Goal: Transaction & Acquisition: Purchase product/service

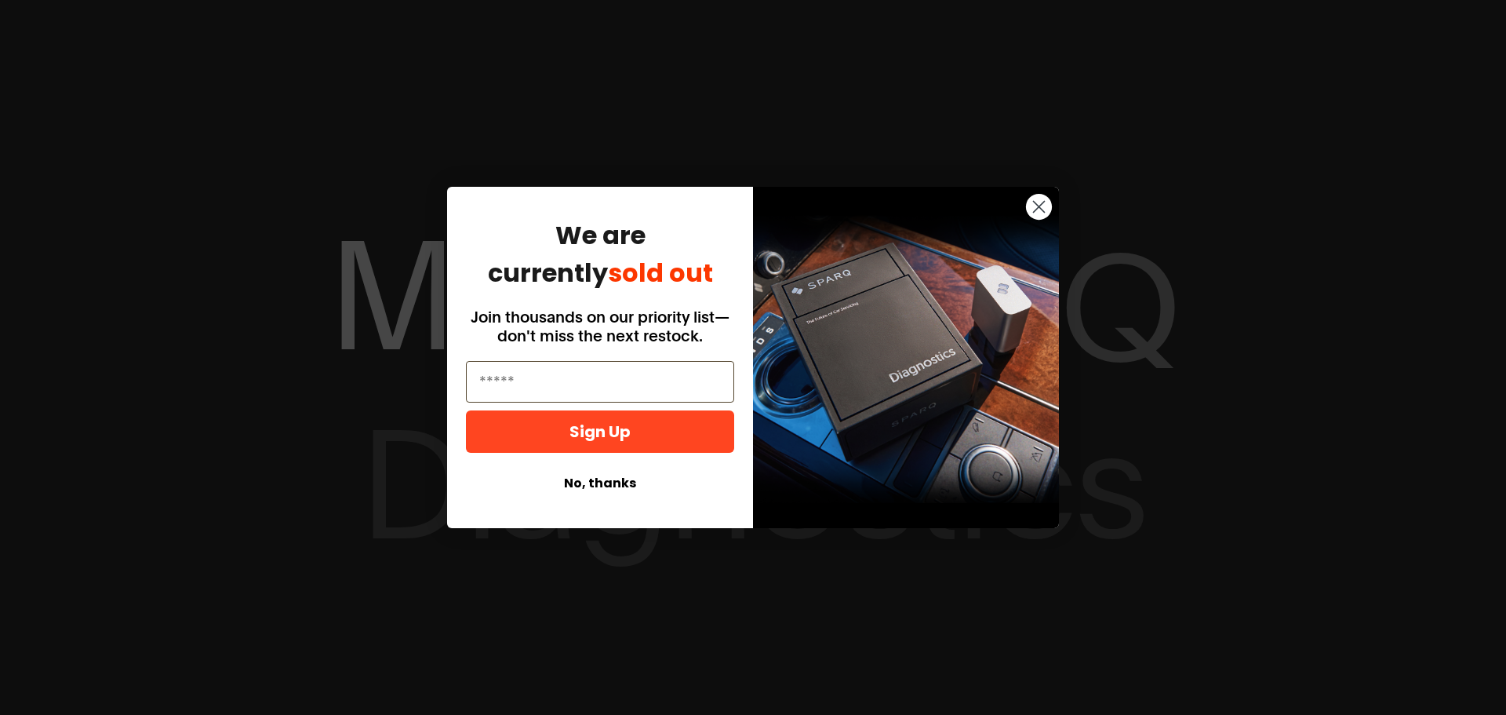
click at [1003, 198] on circle "Close dialog" at bounding box center [1039, 207] width 26 height 26
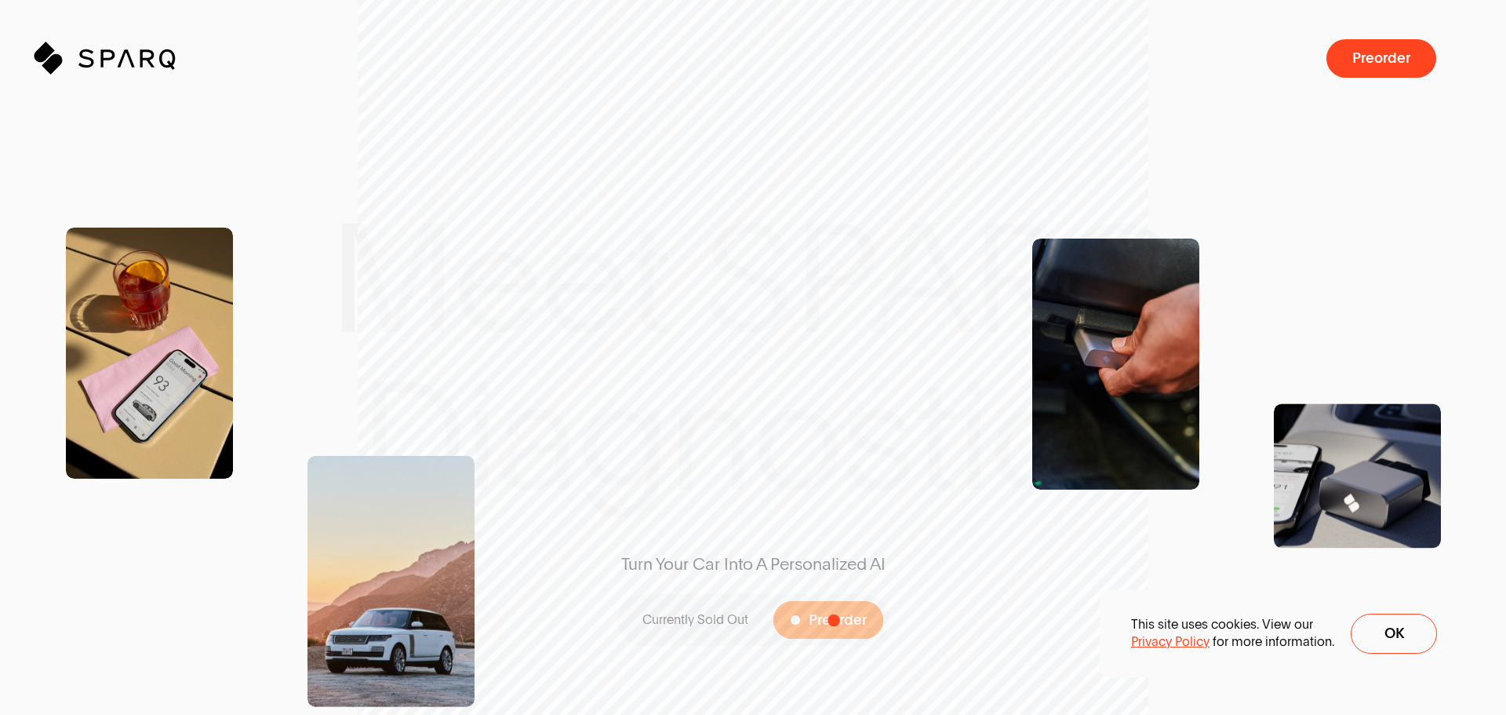
click at [833, 475] on span "Preorder" at bounding box center [838, 620] width 58 height 15
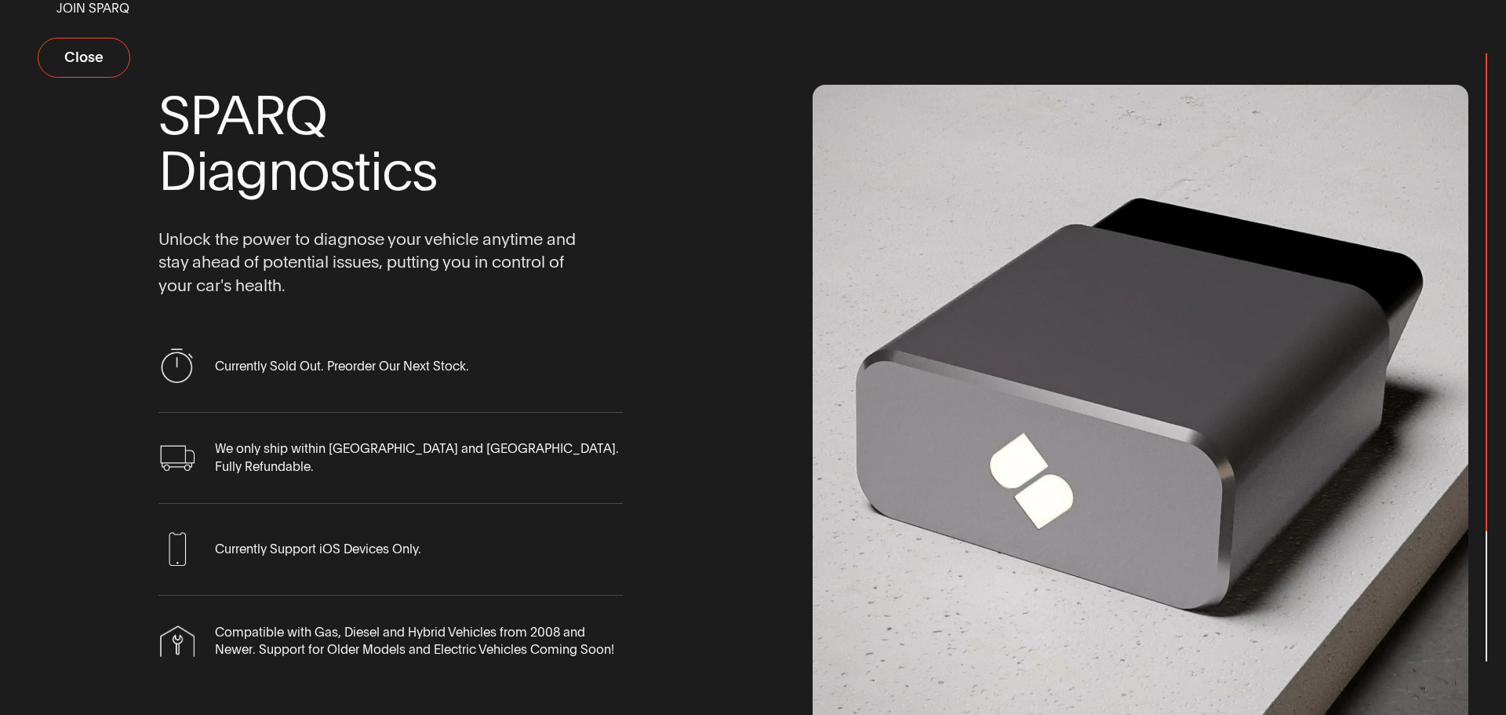
click at [347, 369] on span "Currently Sold Out. Preorder Our Next Stock." at bounding box center [342, 366] width 254 height 17
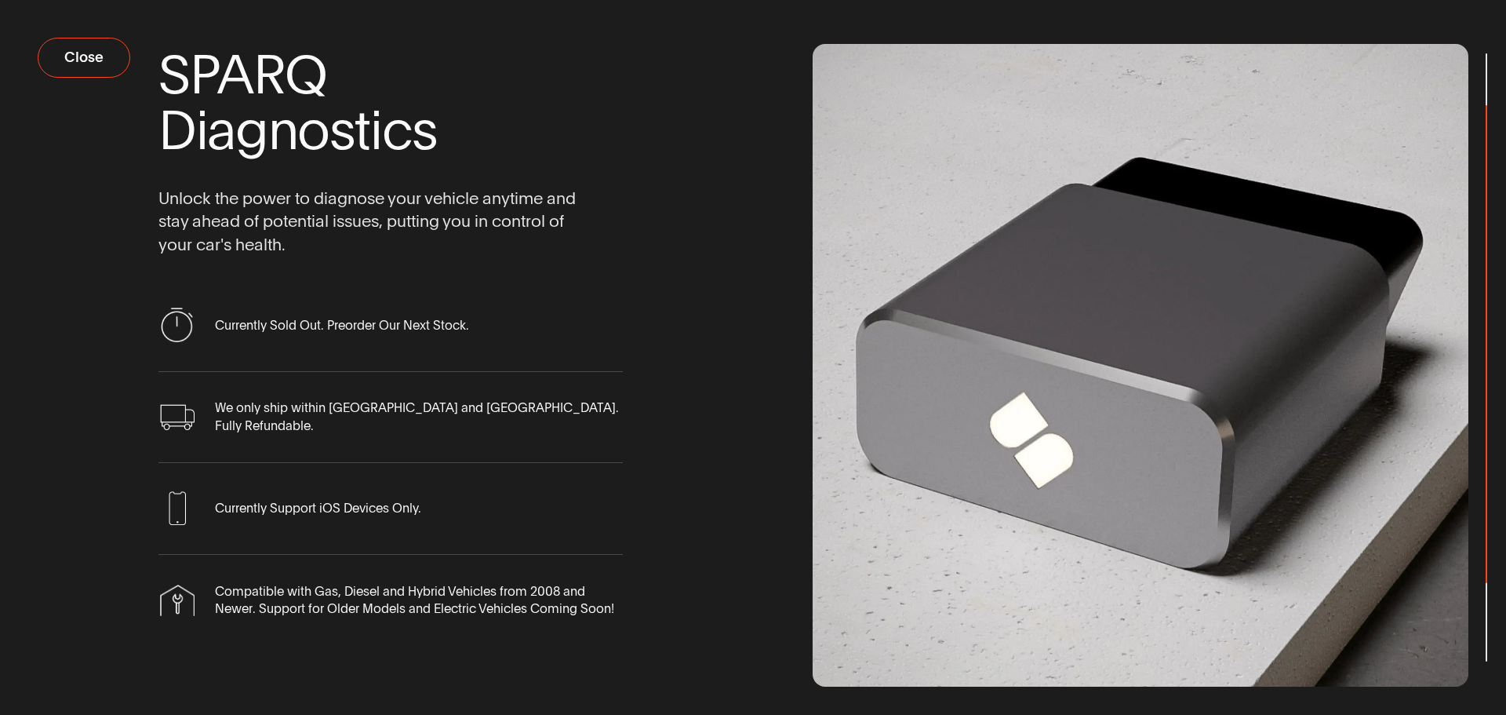
scroll to position [59, 0]
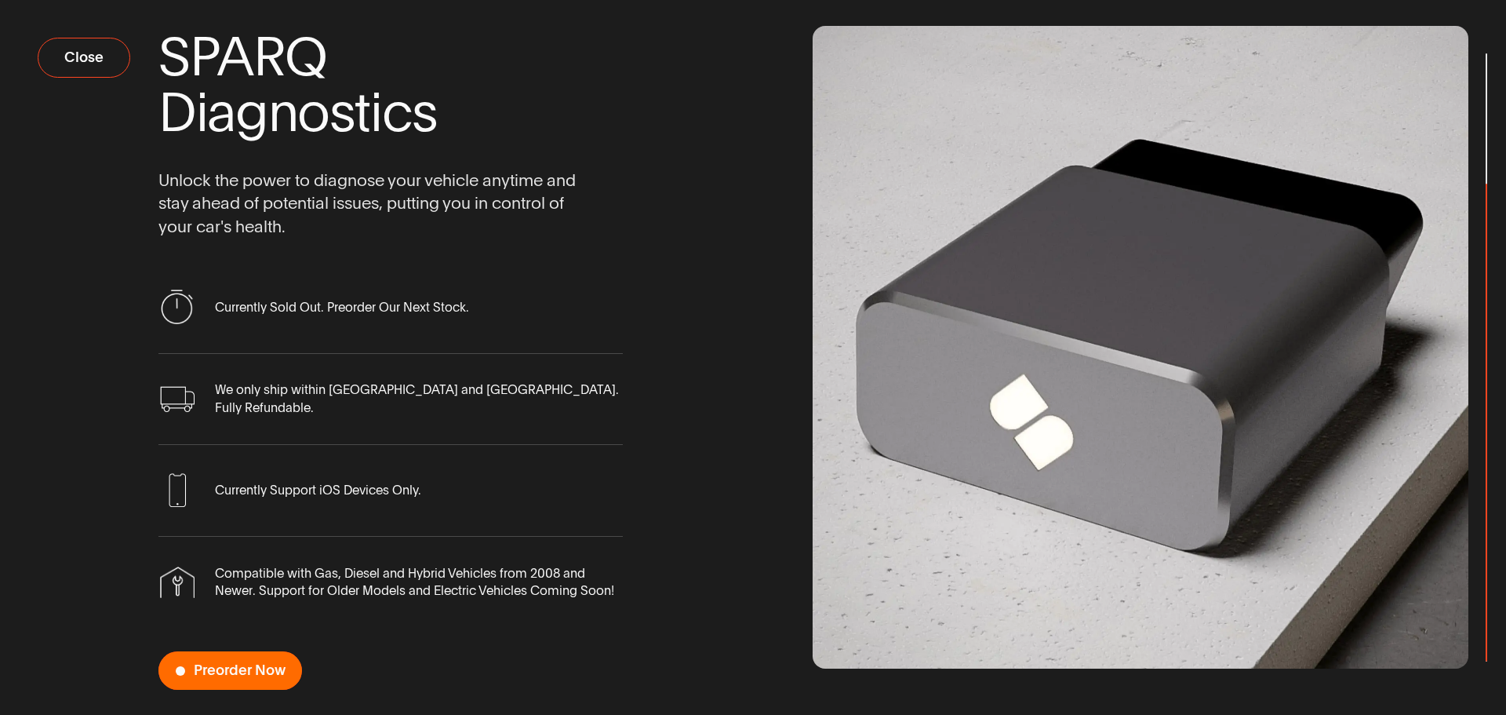
click at [233, 475] on span "Preorder Now" at bounding box center [240, 670] width 92 height 15
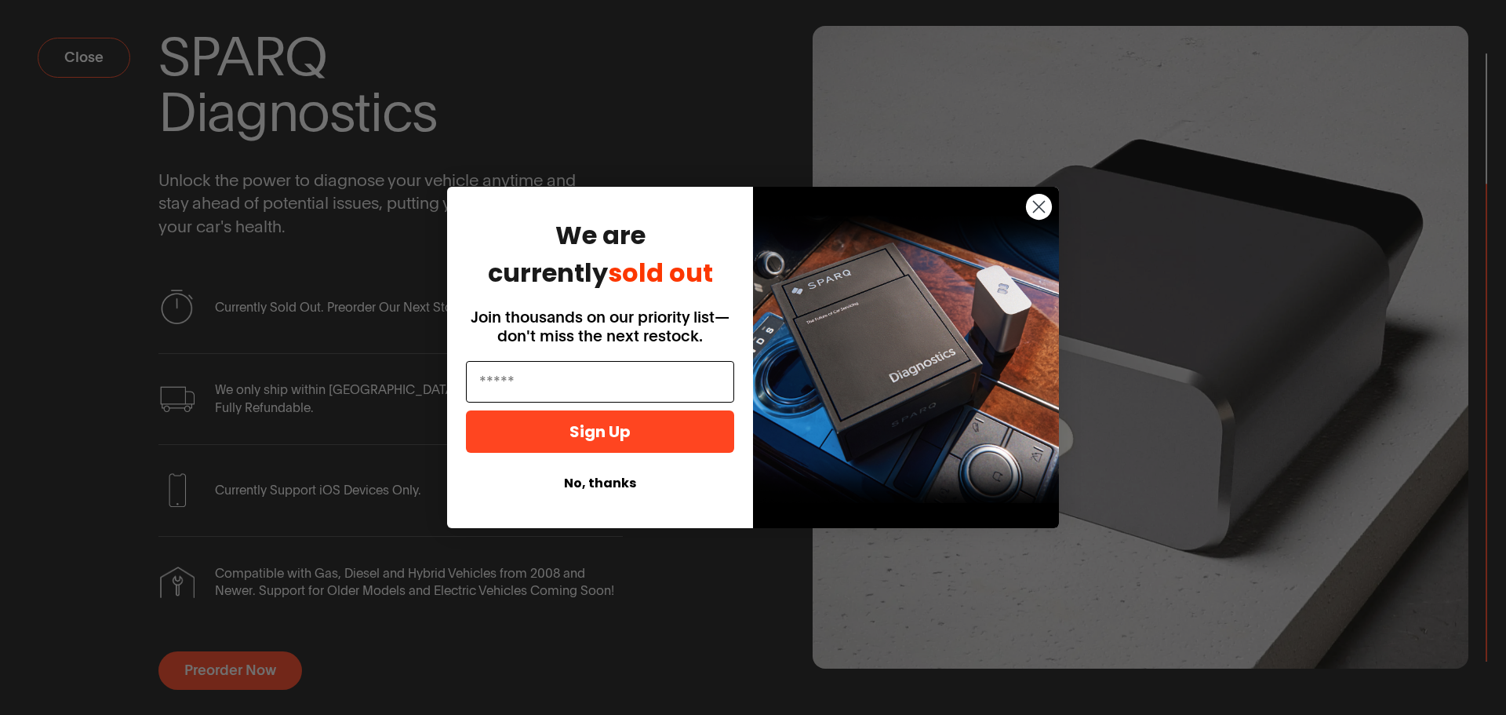
click at [602, 373] on input "Email" at bounding box center [600, 382] width 268 height 42
click at [601, 475] on button "No, thanks" at bounding box center [600, 483] width 268 height 30
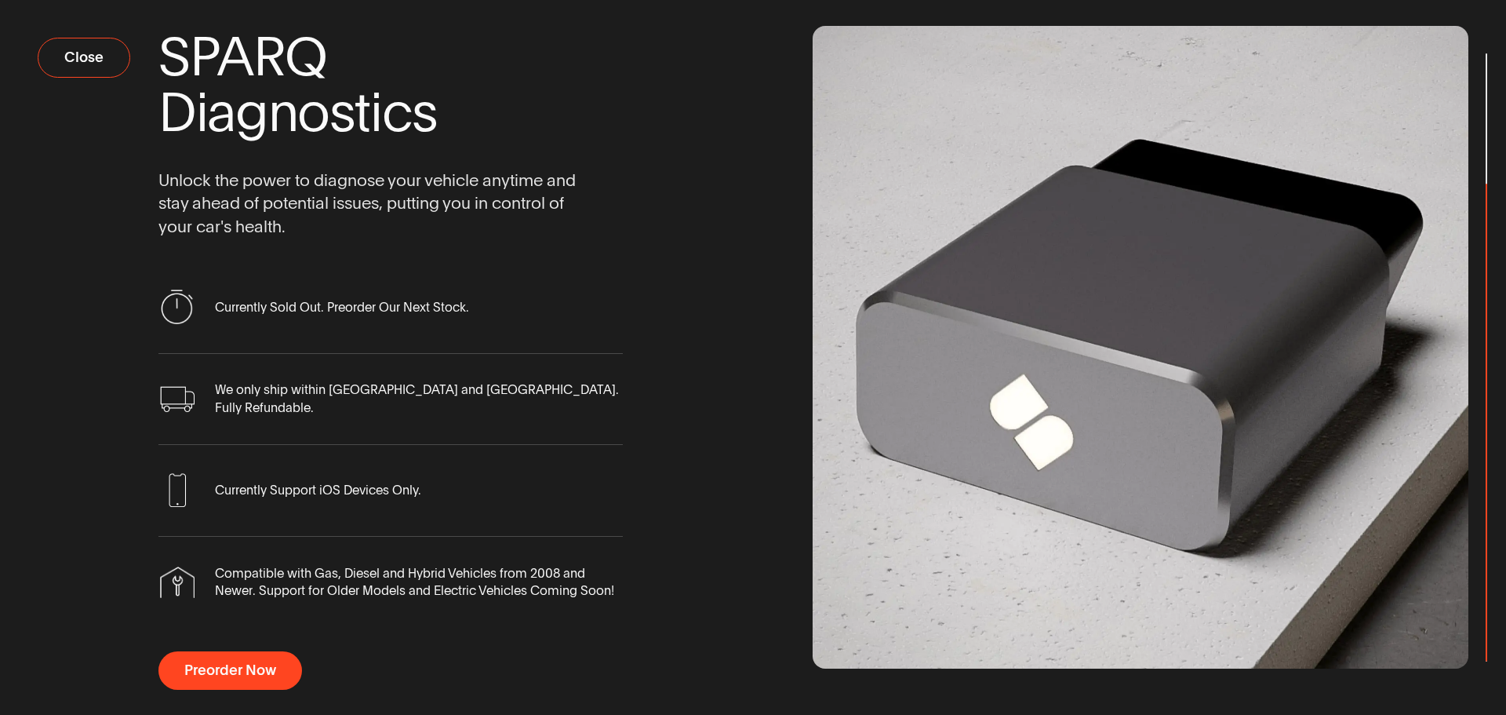
click at [375, 475] on span "Currently Support iOS Devices Only." at bounding box center [318, 490] width 206 height 17
click at [75, 61] on span "Close" at bounding box center [93, 57] width 39 height 15
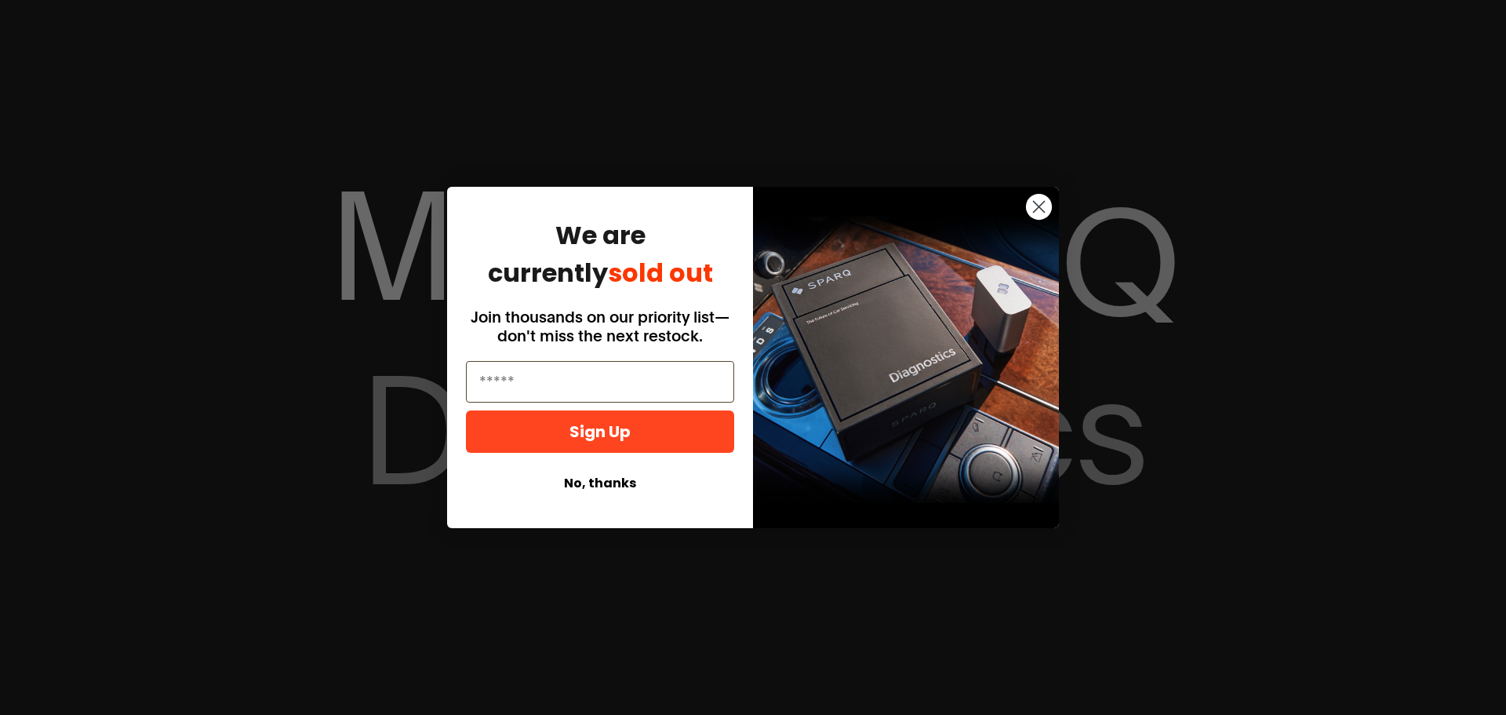
click at [1025, 206] on icon "Close dialog" at bounding box center [1038, 206] width 27 height 27
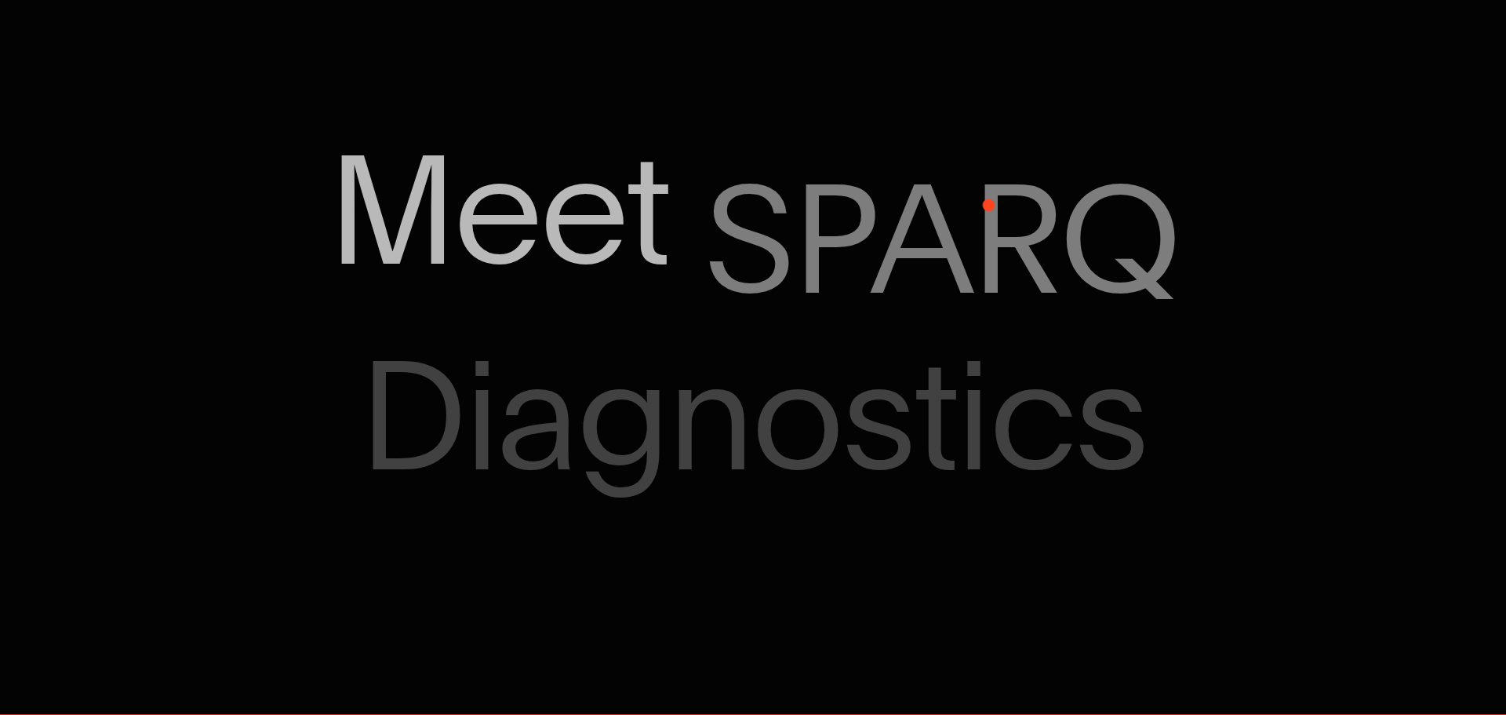
click at [1039, 209] on div "Close dialog We are currently sold out Join thousands on our priority list—don'…" at bounding box center [753, 395] width 612 height 372
